Goal: Task Accomplishment & Management: Complete application form

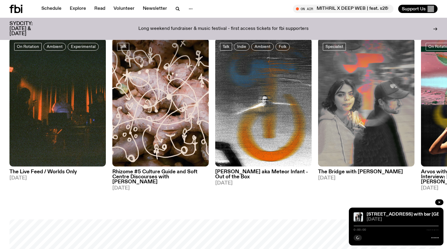
scroll to position [302, 0]
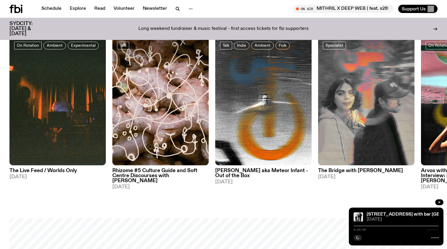
click at [133, 177] on h3 "Rhizome #5 Culture Guide and Soft Centre Discourses with [PERSON_NAME]" at bounding box center [160, 175] width 96 height 15
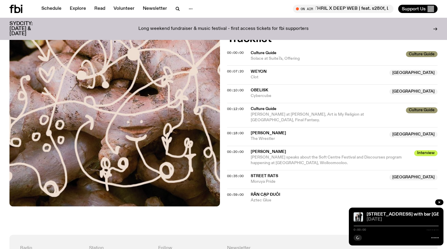
scroll to position [233, 0]
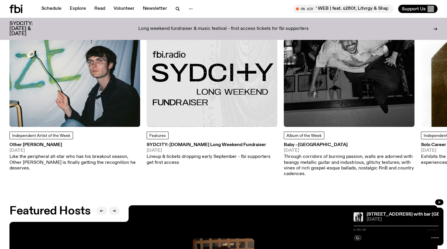
scroll to position [822, 0]
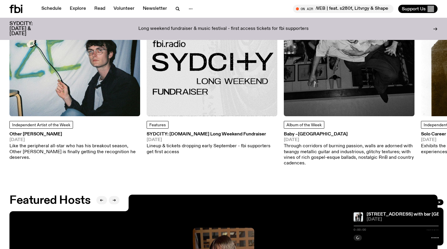
click at [27, 132] on h3 "Other [PERSON_NAME]" at bounding box center [74, 134] width 131 height 4
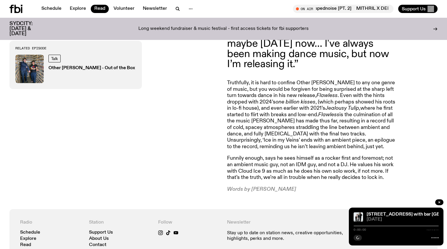
scroll to position [388, 0]
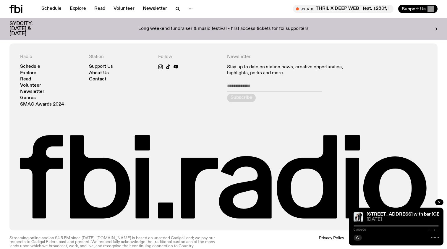
scroll to position [1304, 0]
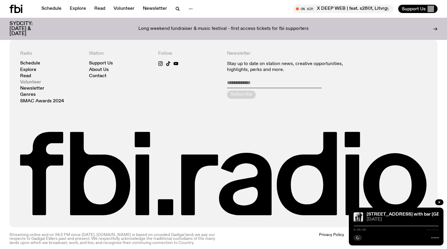
click at [29, 80] on link "Volunteer" at bounding box center [30, 82] width 21 height 4
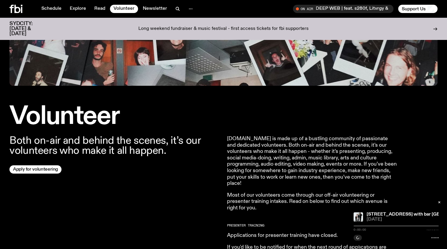
scroll to position [111, 0]
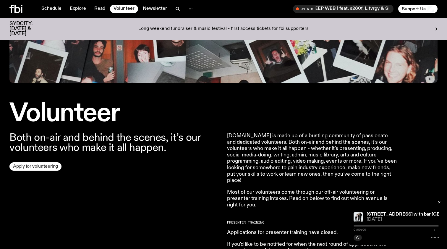
click at [30, 170] on link "Apply for volunteering" at bounding box center [35, 166] width 52 height 8
